Goal: Transaction & Acquisition: Purchase product/service

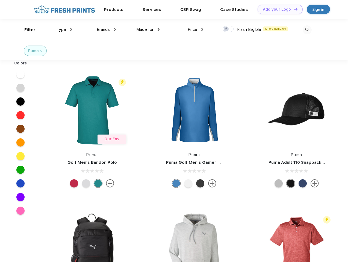
click at [278, 9] on link "Add your Logo Design Tool" at bounding box center [279, 10] width 45 height 10
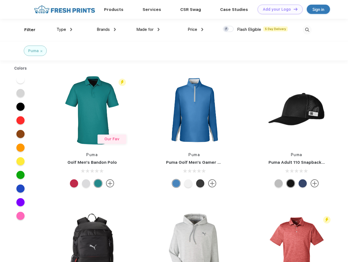
click at [0, 0] on div "Design Tool" at bounding box center [0, 0] width 0 height 0
click at [293, 9] on link "Add your Logo Design Tool" at bounding box center [279, 10] width 45 height 10
click at [26, 30] on div "Filter" at bounding box center [29, 30] width 11 height 6
click at [64, 29] on span "Type" at bounding box center [62, 29] width 10 height 5
click at [106, 29] on span "Brands" at bounding box center [103, 29] width 13 height 5
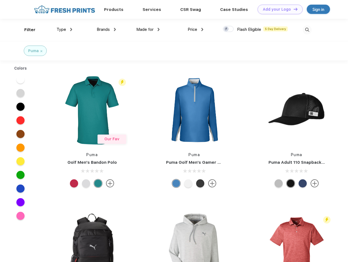
click at [148, 29] on span "Made for" at bounding box center [144, 29] width 17 height 5
click at [195, 29] on span "Price" at bounding box center [193, 29] width 10 height 5
click at [228, 29] on div at bounding box center [228, 29] width 11 height 6
click at [226, 29] on input "checkbox" at bounding box center [225, 28] width 4 height 4
click at [307, 30] on img at bounding box center [307, 29] width 9 height 9
